Goal: Navigation & Orientation: Find specific page/section

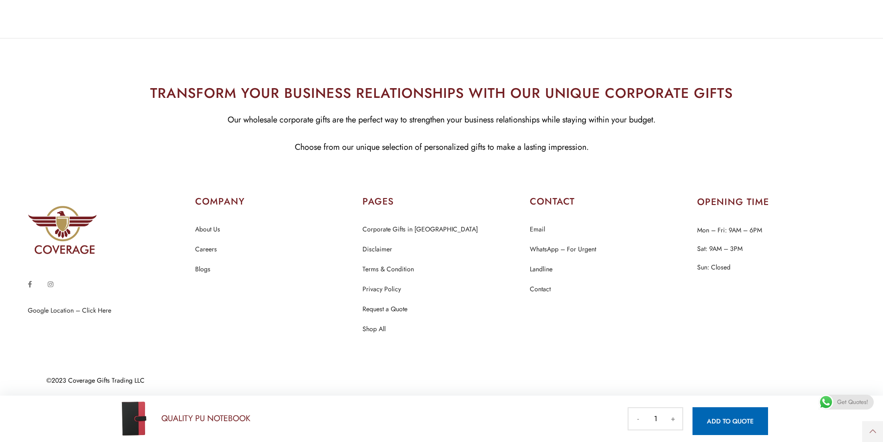
scroll to position [747, 0]
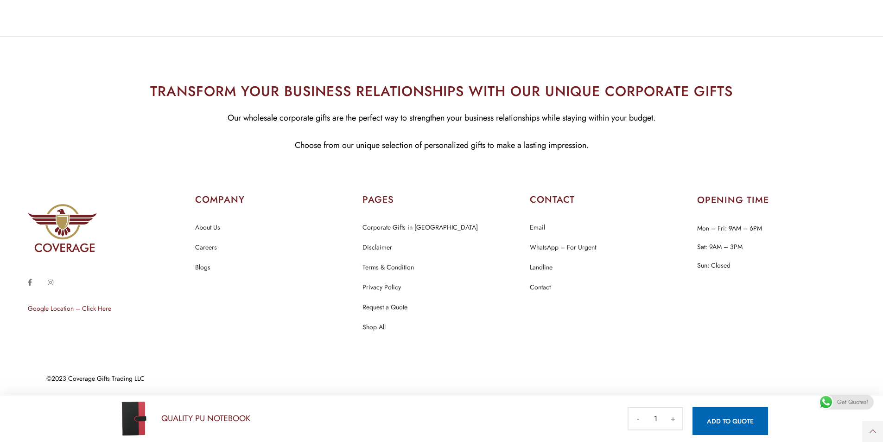
click at [59, 308] on link "Google Location – Click Here" at bounding box center [69, 308] width 83 height 9
click at [103, 364] on div "©2023 Coverage Gifts Trading LLC" at bounding box center [441, 378] width 791 height 34
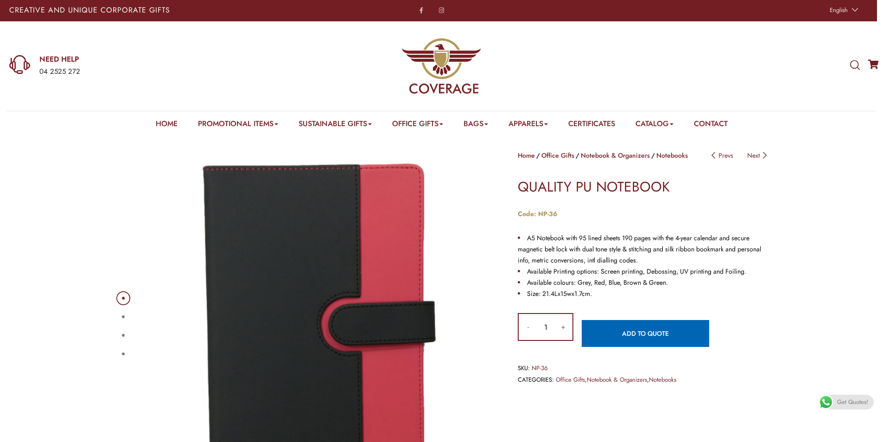
scroll to position [0, 0]
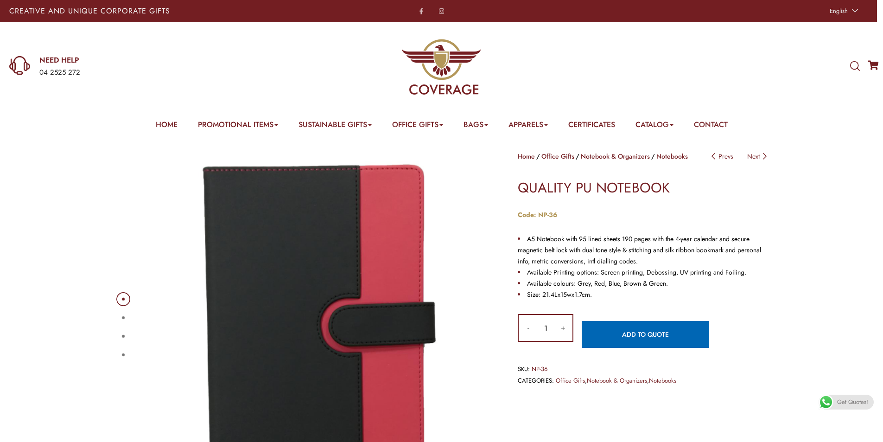
drag, startPoint x: 38, startPoint y: 75, endPoint x: 87, endPoint y: 83, distance: 49.8
click at [87, 83] on div "NEED HELP 04 2525 272" at bounding box center [147, 66] width 294 height 89
click at [118, 79] on div "NEED HELP 04 2525 272" at bounding box center [147, 66] width 294 height 89
click at [125, 318] on button "2" at bounding box center [123, 317] width 3 height 3
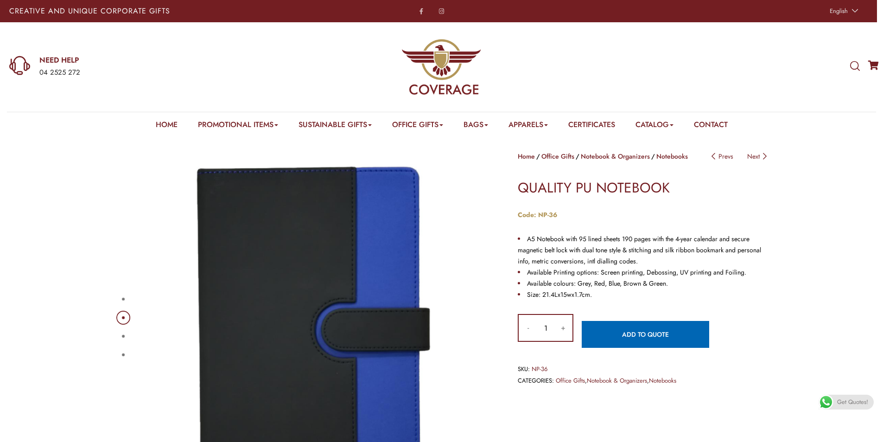
click at [123, 338] on button "3" at bounding box center [123, 336] width 3 height 3
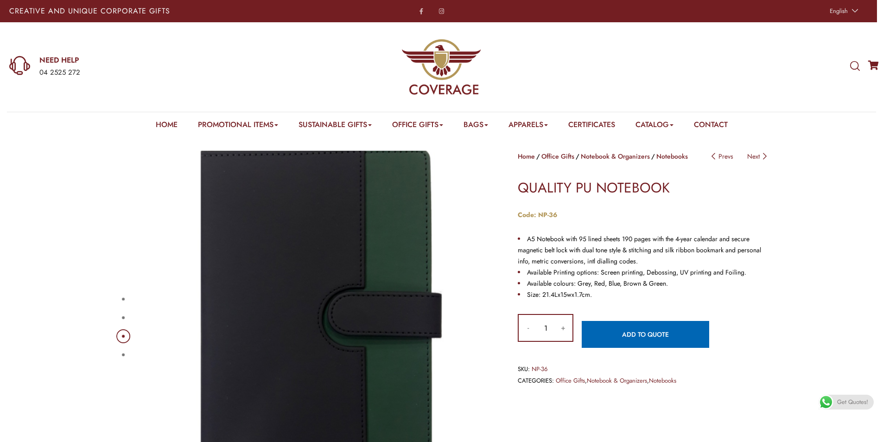
click at [123, 356] on button "4" at bounding box center [123, 354] width 3 height 3
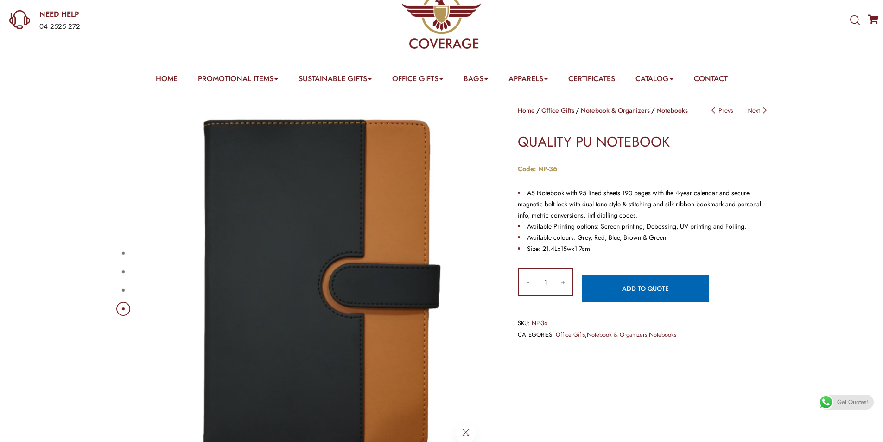
scroll to position [46, 0]
click at [124, 288] on button "3" at bounding box center [123, 289] width 3 height 3
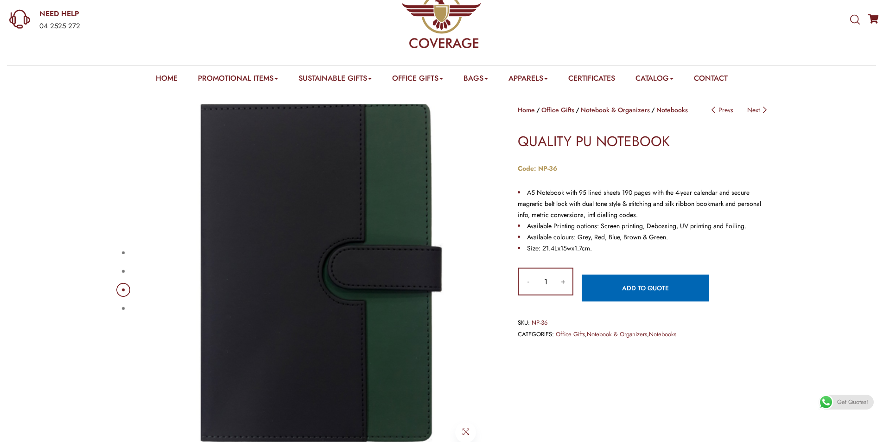
click at [122, 272] on button "2" at bounding box center [123, 271] width 3 height 3
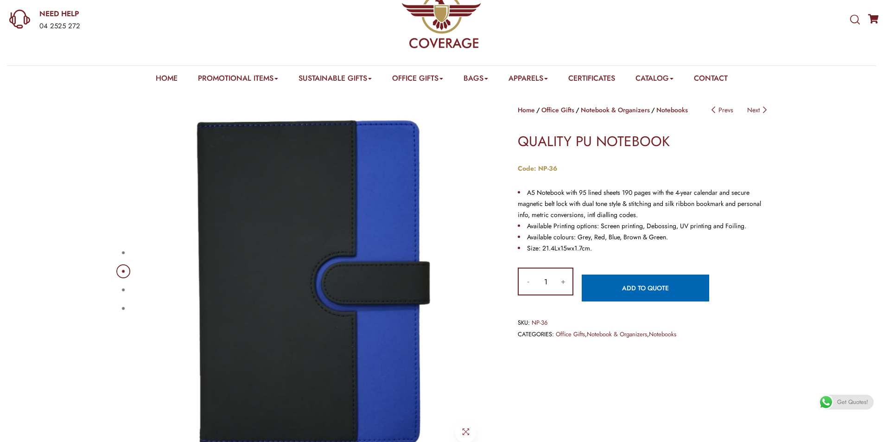
click at [123, 254] on button "1" at bounding box center [123, 252] width 3 height 3
click at [122, 254] on button "1" at bounding box center [123, 252] width 3 height 3
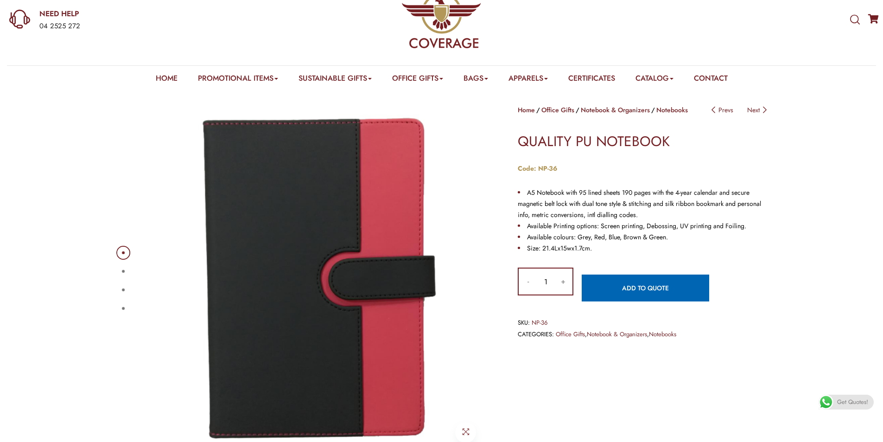
click at [89, 238] on div "1 2 3 4 Home Office Gifts Notebook & Organizers Notebooks Post navigation Prevs…" at bounding box center [441, 273] width 883 height 366
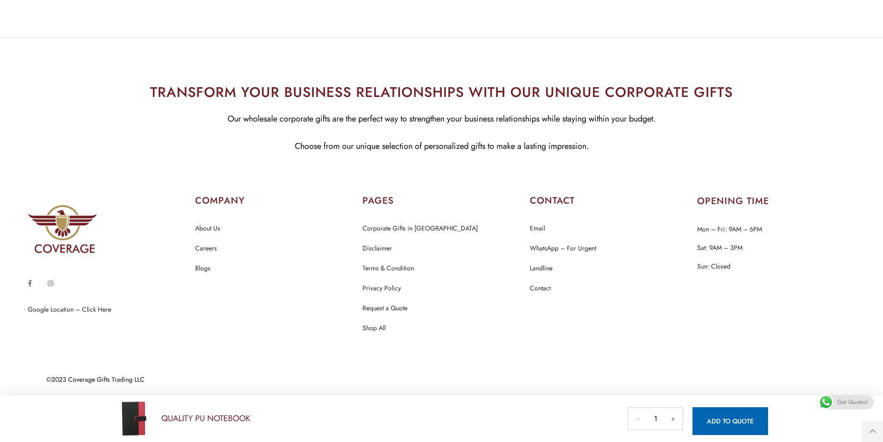
scroll to position [747, 0]
click at [80, 306] on link "Google Location – Click Here" at bounding box center [69, 308] width 83 height 9
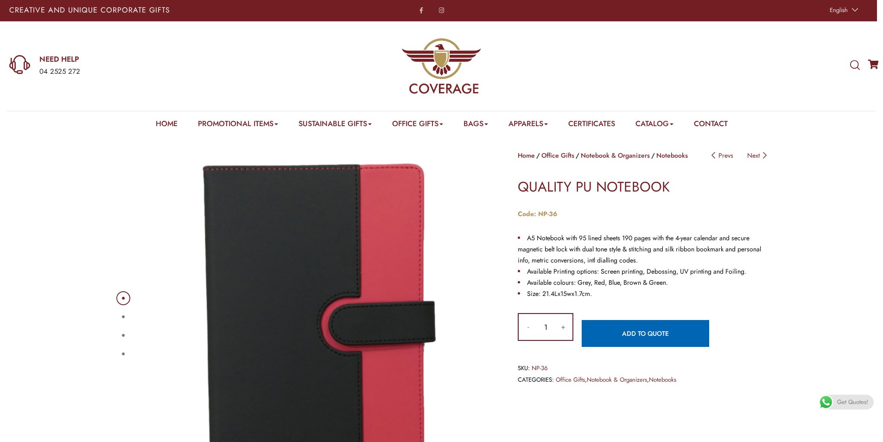
scroll to position [0, 0]
